Goal: Information Seeking & Learning: Learn about a topic

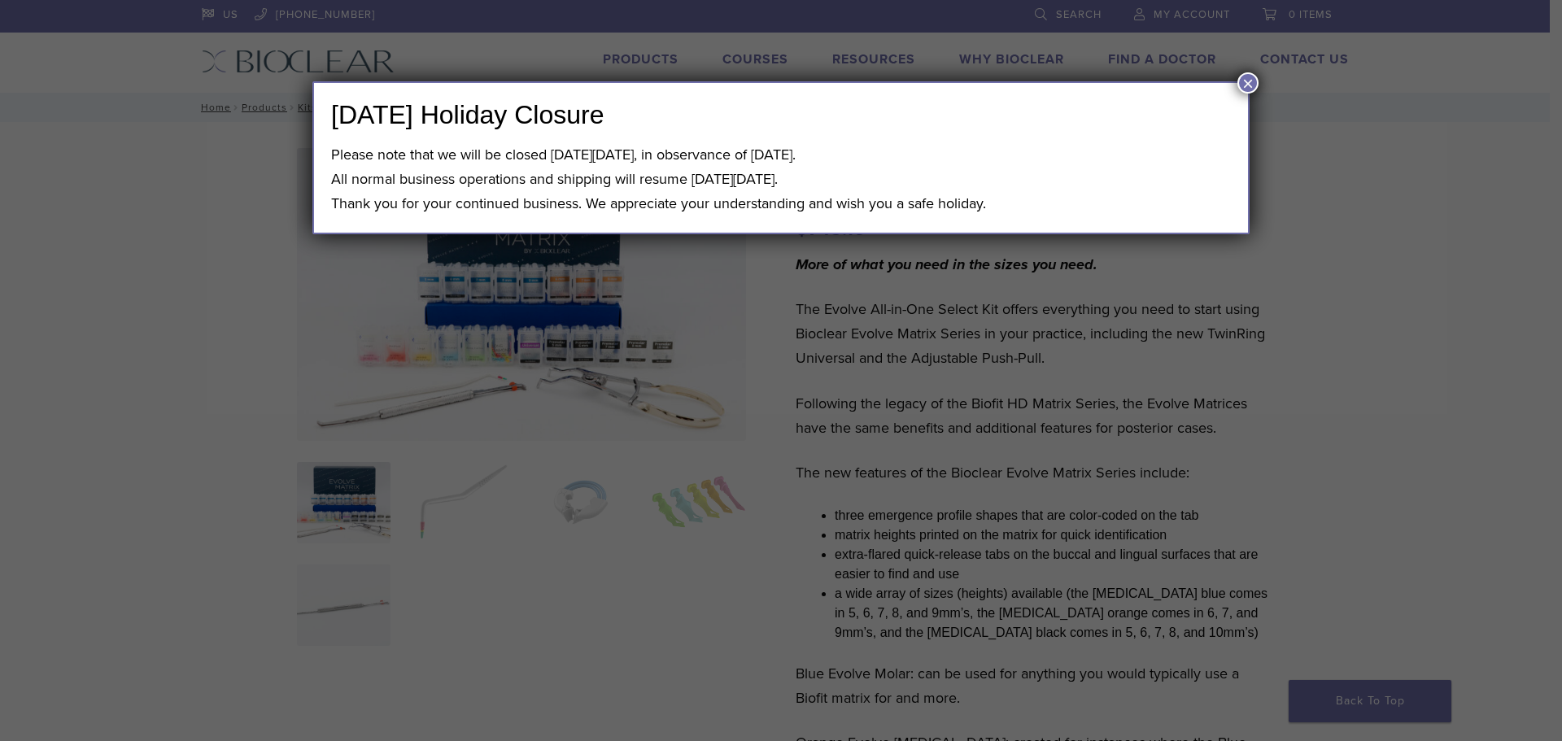
click at [1247, 81] on button "×" at bounding box center [1247, 82] width 21 height 21
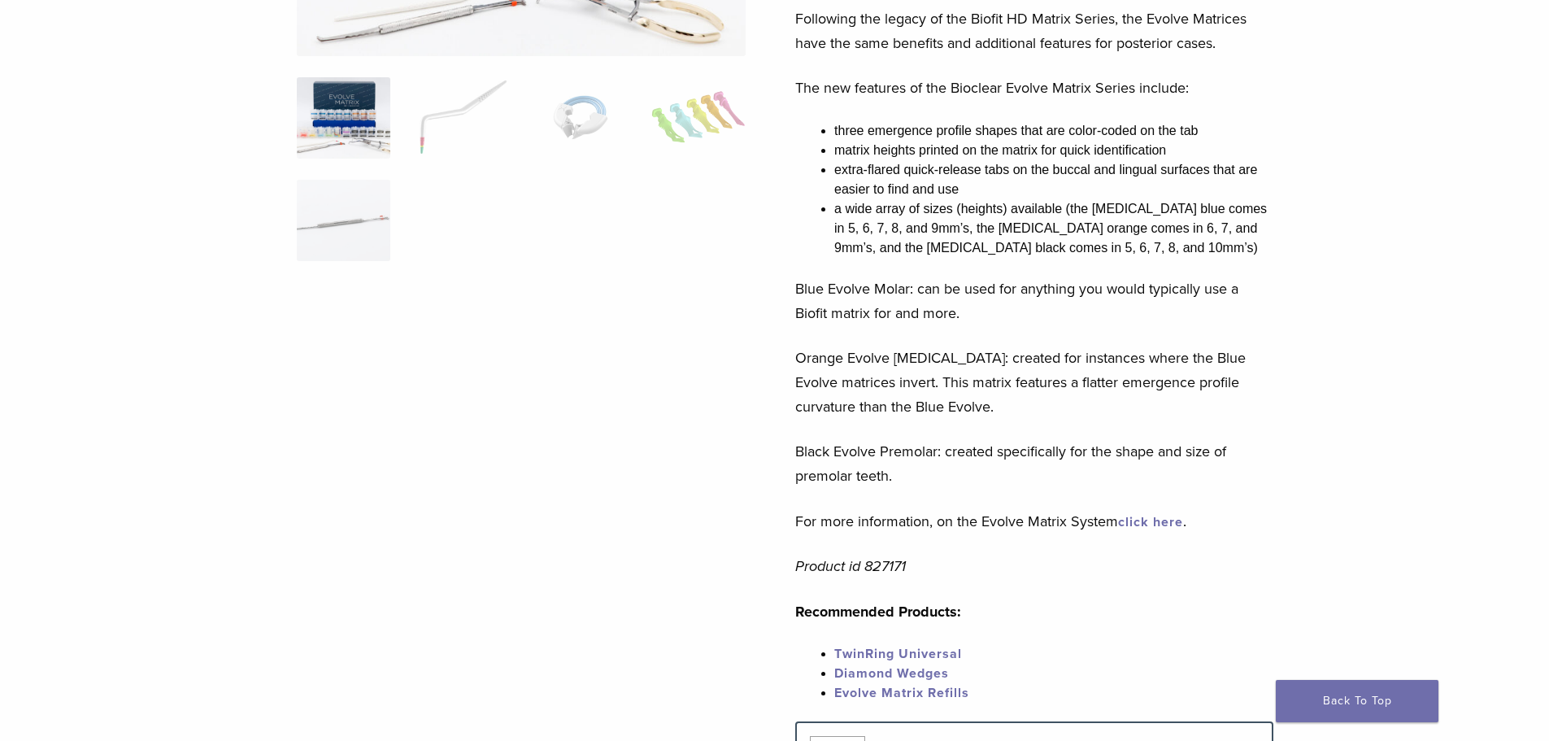
scroll to position [325, 0]
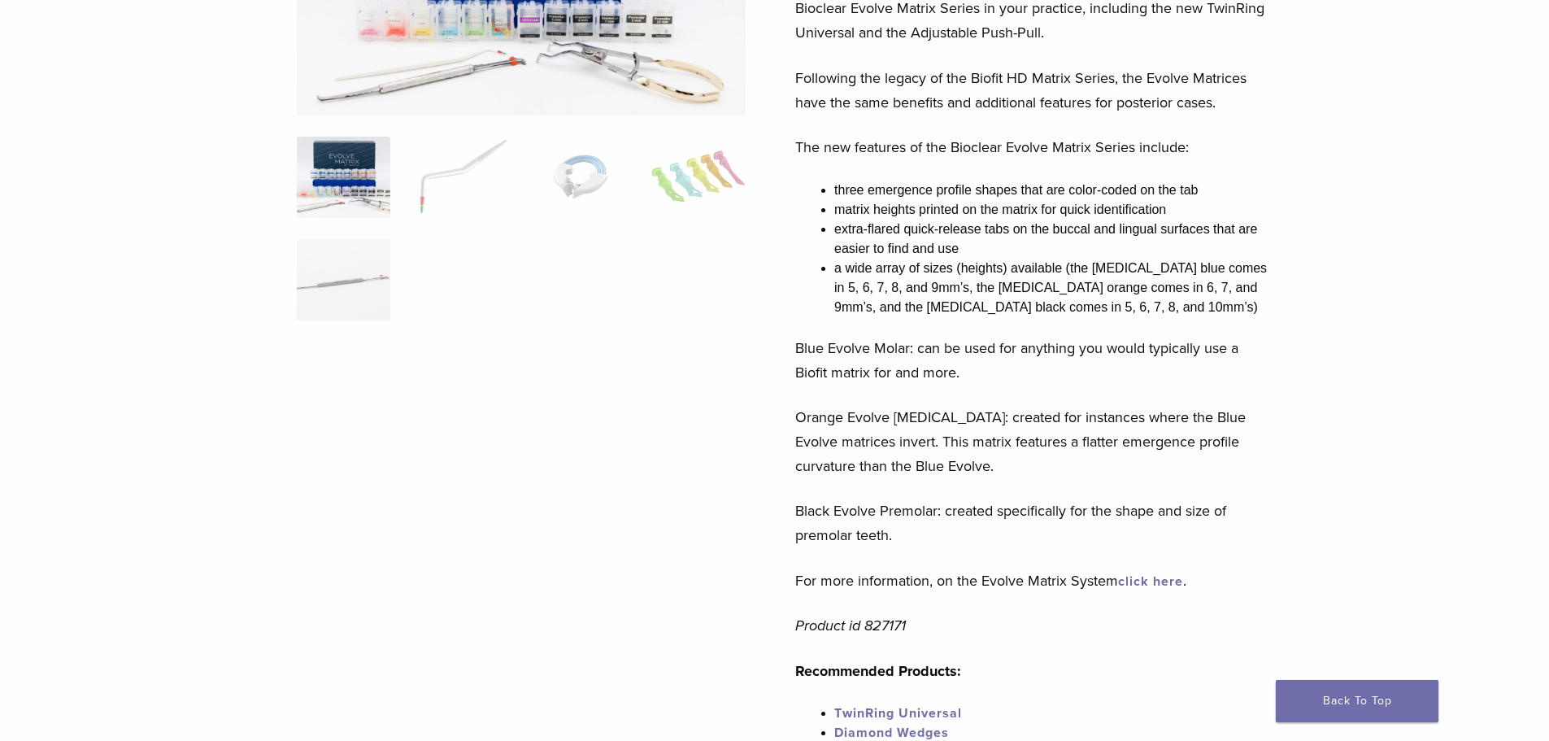
click at [1146, 578] on link "click here" at bounding box center [1150, 581] width 65 height 16
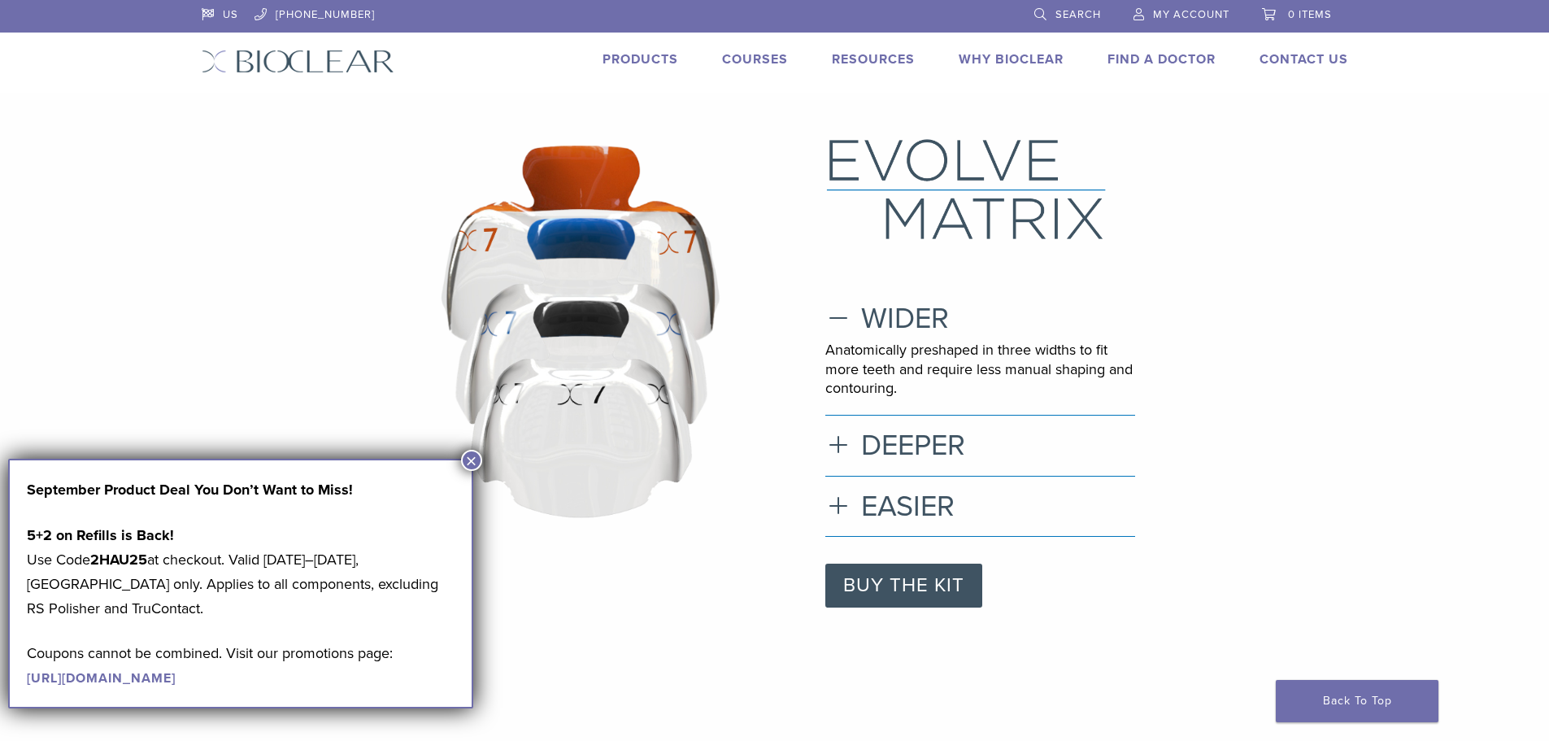
click at [342, 189] on div ".st0{fill:none;stroke:#0075BC;stroke-width:4;stroke-miterlimit:10;} .st1{fill:#…" at bounding box center [774, 372] width 1171 height 471
click at [470, 461] on button "×" at bounding box center [471, 460] width 21 height 21
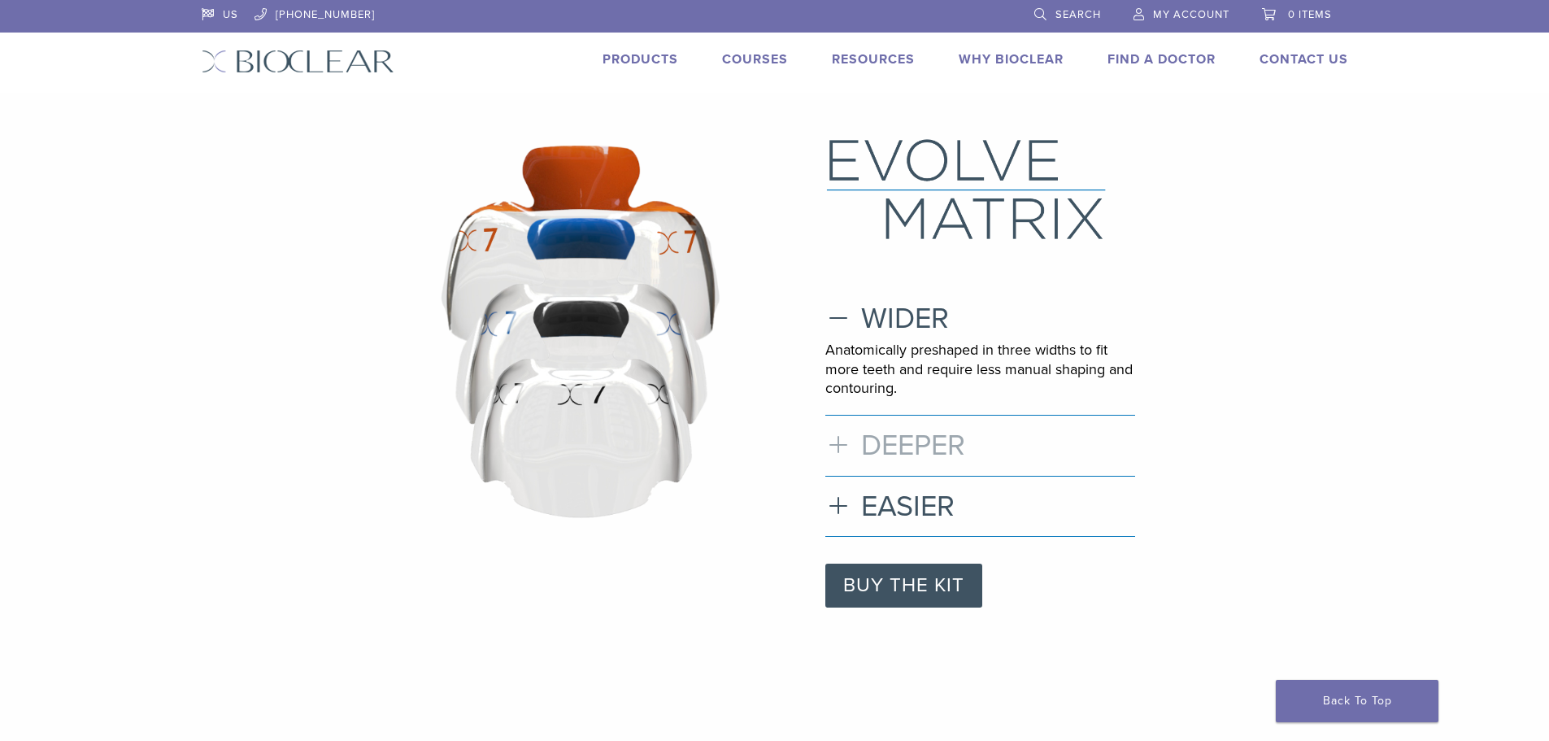
click at [875, 443] on h3 "DEEPER" at bounding box center [980, 445] width 310 height 35
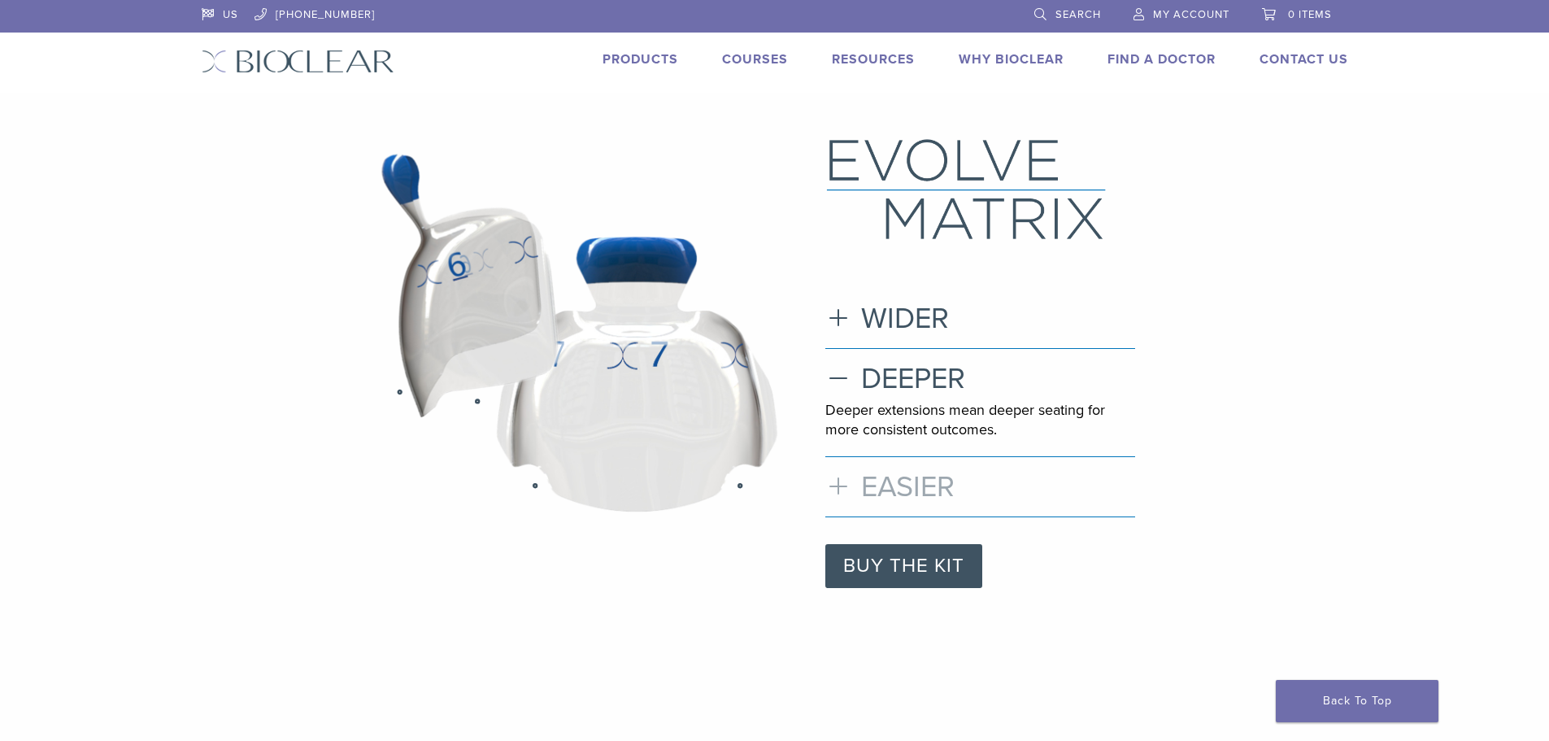
click at [843, 487] on h3 "EASIER" at bounding box center [980, 486] width 310 height 35
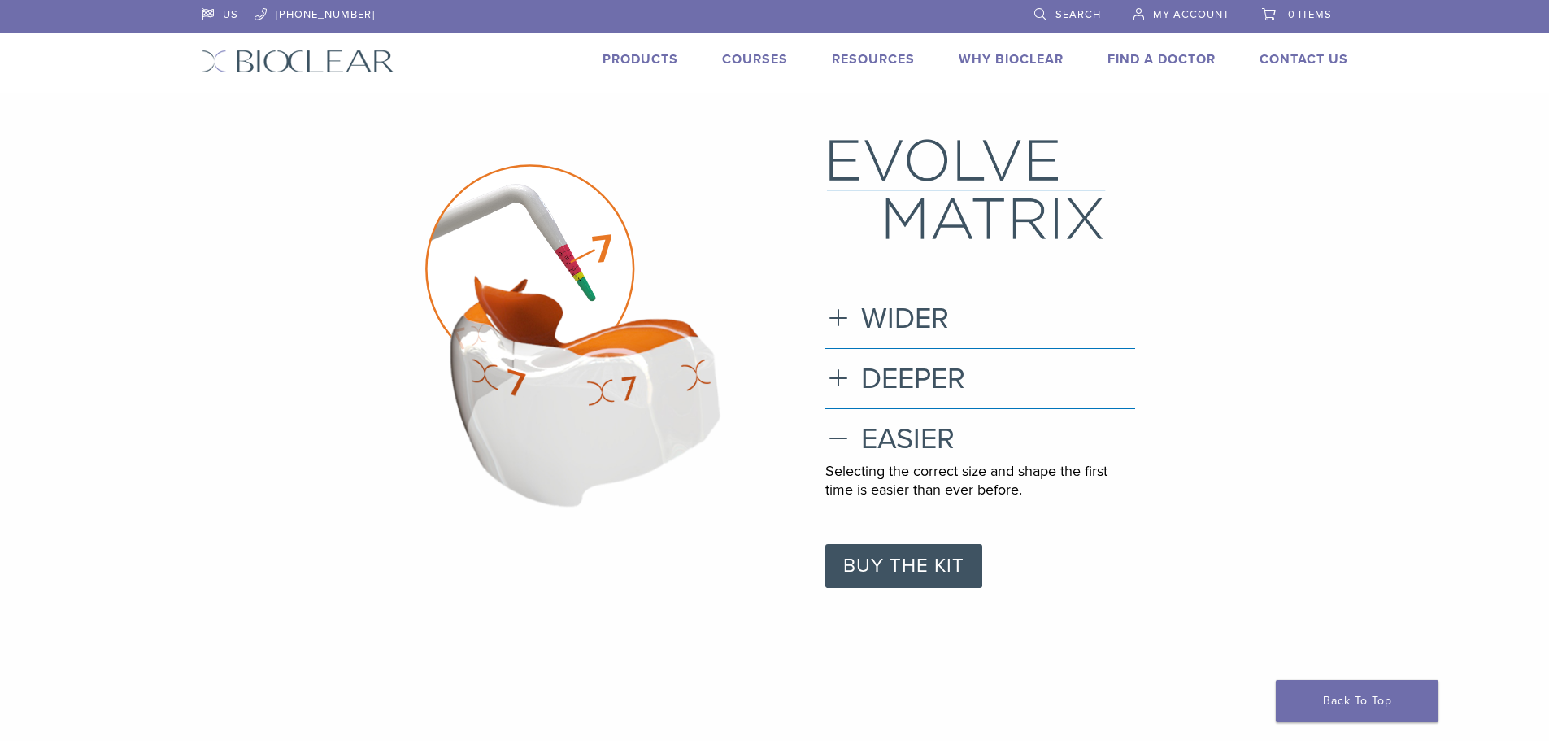
click at [757, 60] on link "Courses" at bounding box center [755, 59] width 66 height 16
